Goal: Task Accomplishment & Management: Manage account settings

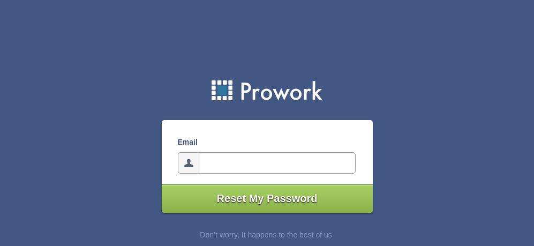
click at [245, 165] on input"] "email" at bounding box center [277, 162] width 157 height 21
type input"] "tony.omara@tipperarycoco.ie"
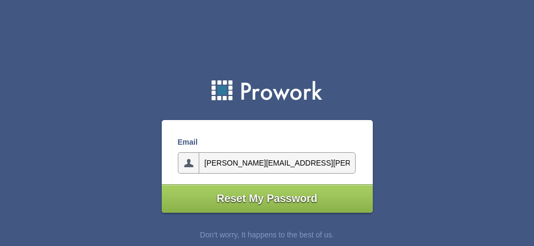
click at [280, 198] on input"] "Reset My Password" at bounding box center [267, 198] width 211 height 28
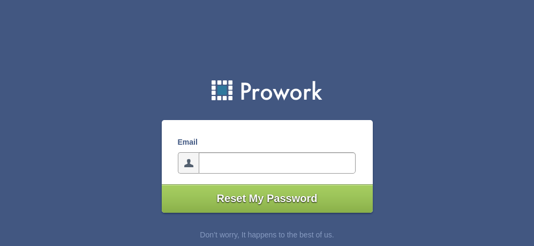
click at [295, 163] on input"] "email" at bounding box center [277, 162] width 157 height 21
type input"] "[PERSON_NAME][EMAIL_ADDRESS][PERSON_NAME][DOMAIN_NAME]"
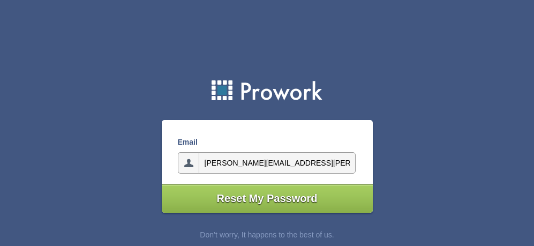
click at [282, 201] on input"] "Reset My Password" at bounding box center [267, 198] width 211 height 28
